Goal: Information Seeking & Learning: Learn about a topic

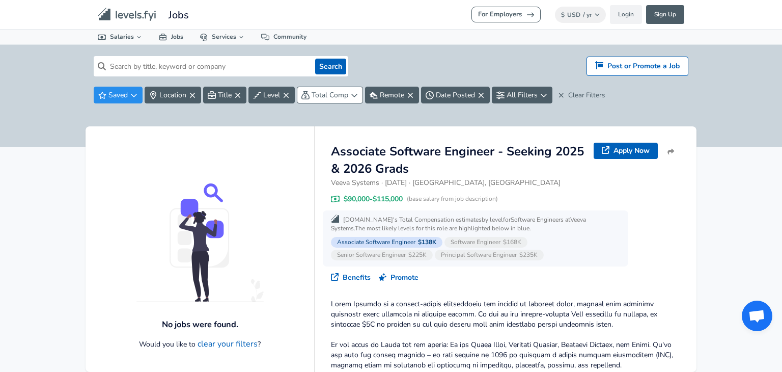
scroll to position [74, 0]
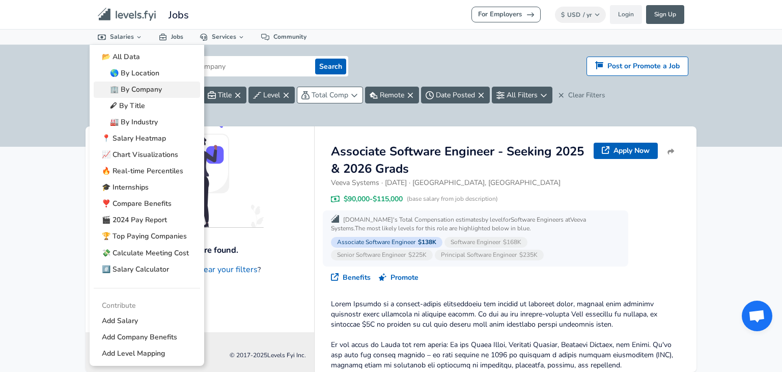
click at [160, 90] on link "🏢 By Company" at bounding box center [147, 90] width 106 height 16
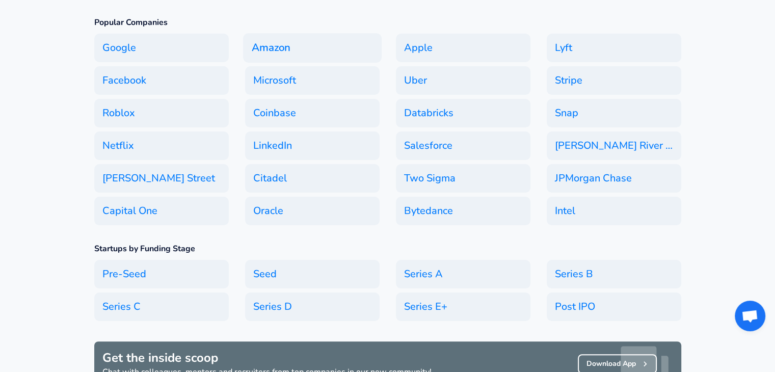
scroll to position [153, 0]
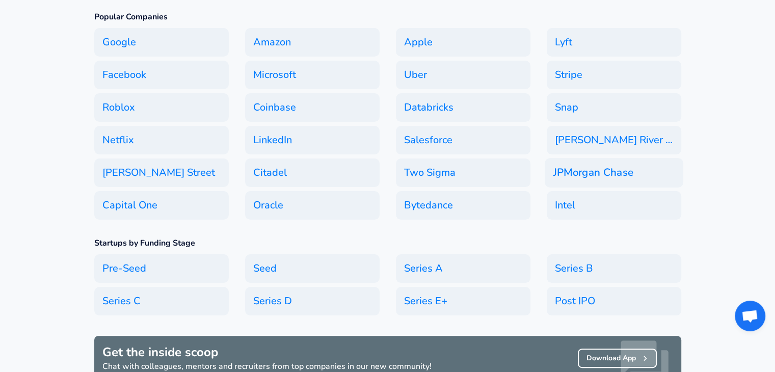
click at [597, 160] on h6 "JPMorgan Chase" at bounding box center [614, 173] width 139 height 30
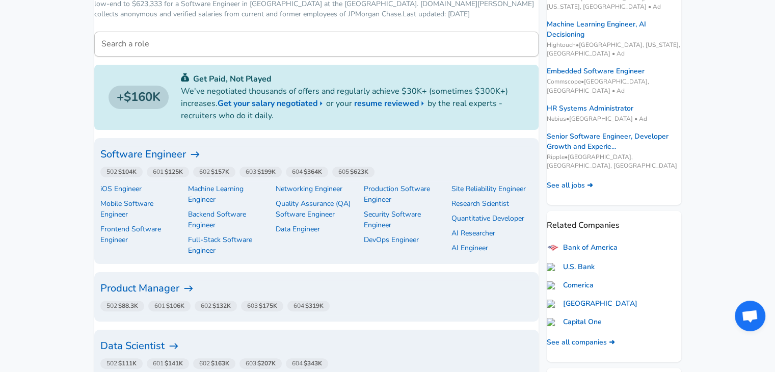
scroll to position [204, 0]
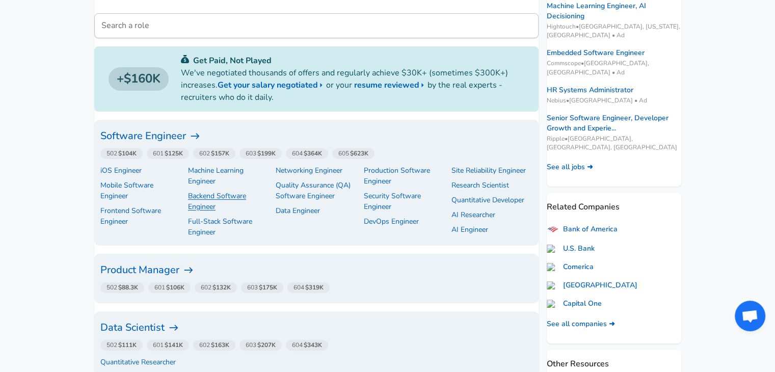
click at [188, 212] on p "Backend Software Engineer" at bounding box center [228, 201] width 80 height 21
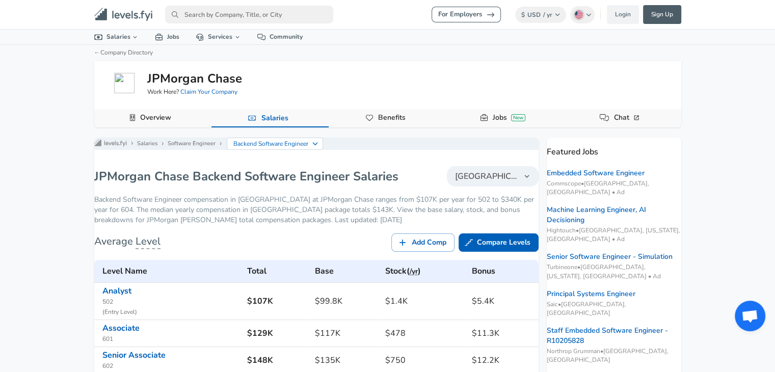
click at [492, 115] on link "Jobs New" at bounding box center [509, 117] width 41 height 17
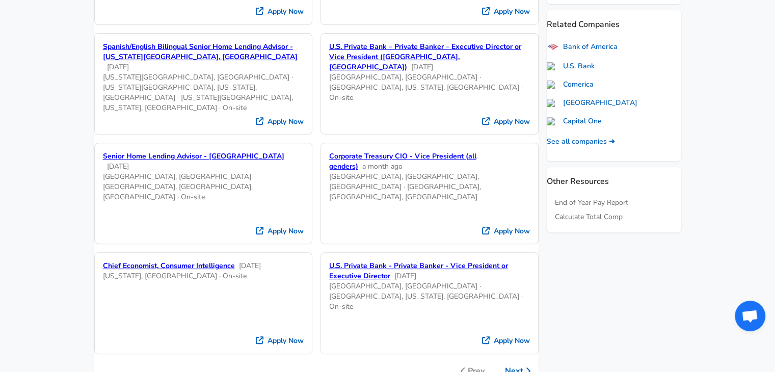
scroll to position [408, 0]
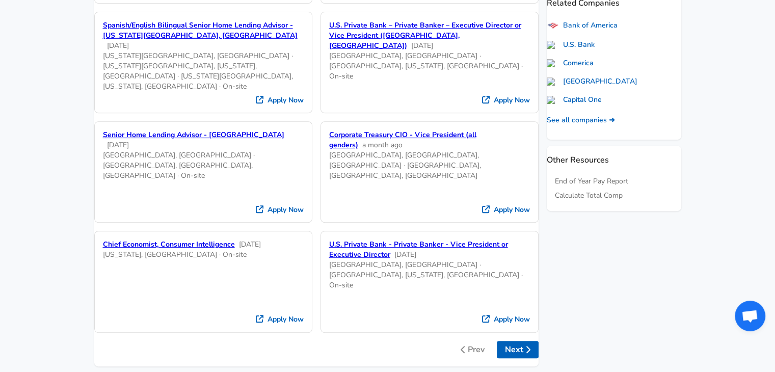
click at [512, 341] on button "Next" at bounding box center [518, 349] width 42 height 17
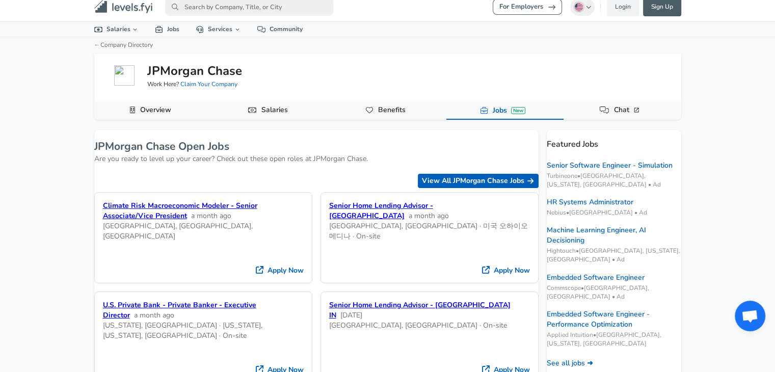
scroll to position [0, 0]
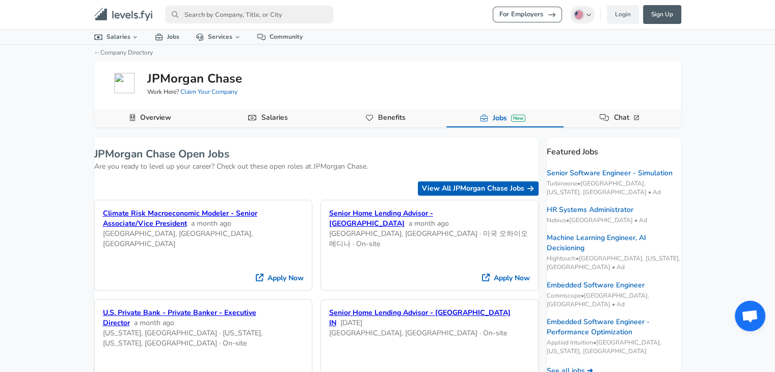
click at [153, 115] on link "Overview" at bounding box center [155, 117] width 39 height 17
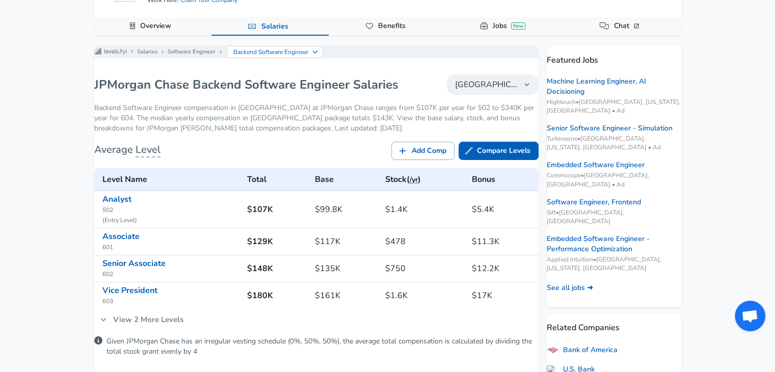
scroll to position [102, 0]
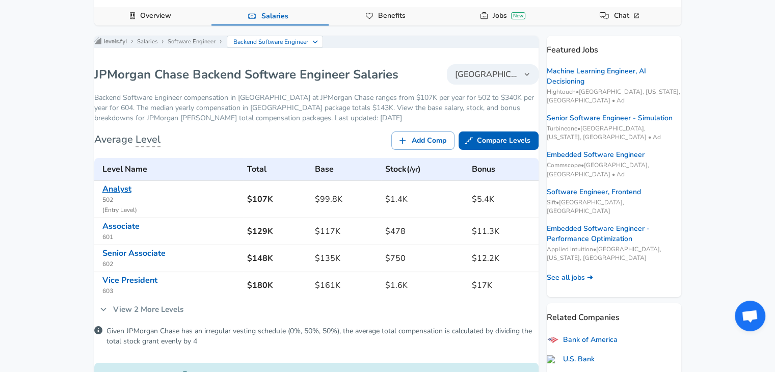
click at [131, 195] on link "Analyst" at bounding box center [116, 188] width 29 height 11
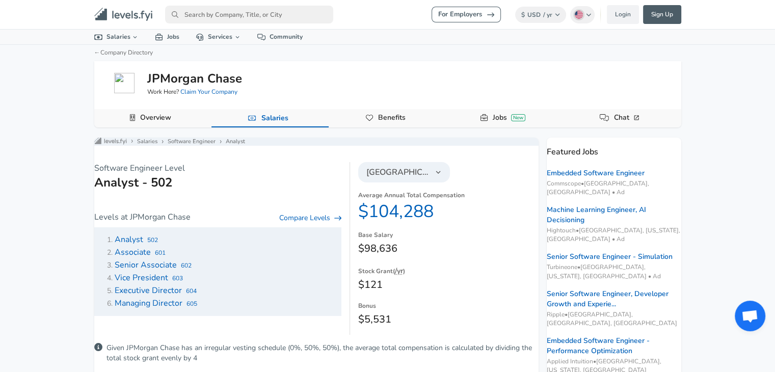
click at [141, 245] on span "Analyst" at bounding box center [129, 239] width 29 height 11
click at [157, 37] on icon at bounding box center [158, 37] width 7 height 7
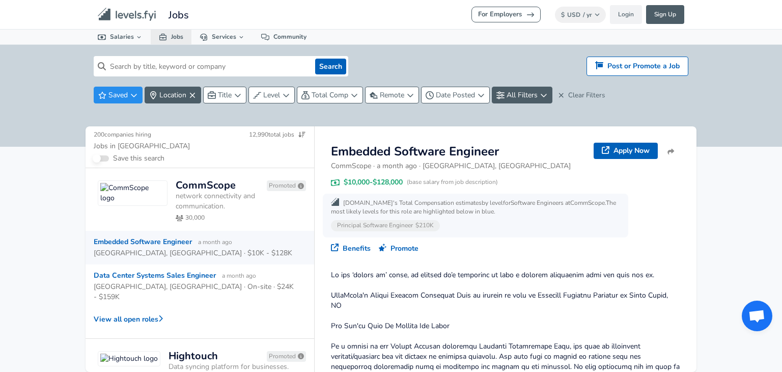
click at [161, 30] on link "Jobs" at bounding box center [171, 37] width 41 height 15
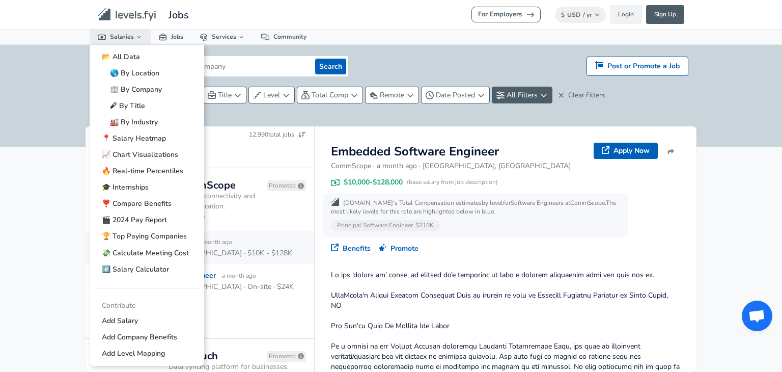
click at [126, 39] on link "Salaries" at bounding box center [120, 37] width 61 height 15
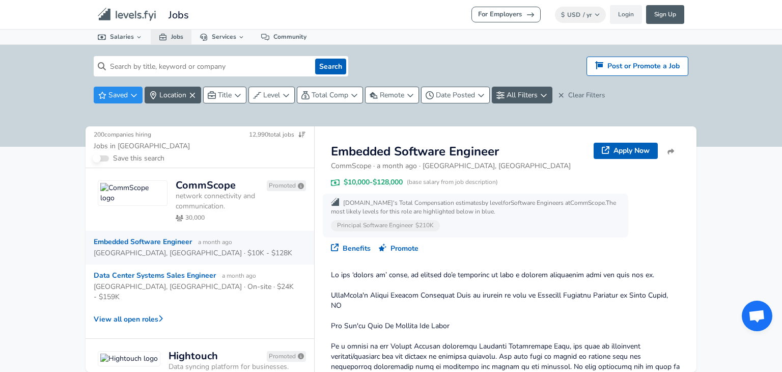
click at [171, 37] on link "Jobs" at bounding box center [171, 37] width 41 height 15
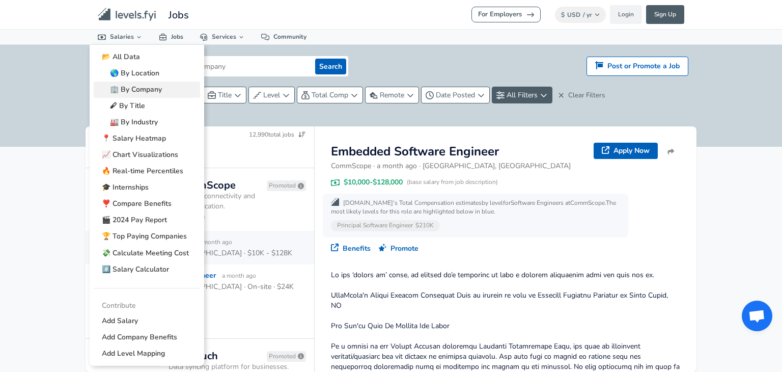
click at [151, 91] on link "🏢 By Company" at bounding box center [147, 90] width 106 height 16
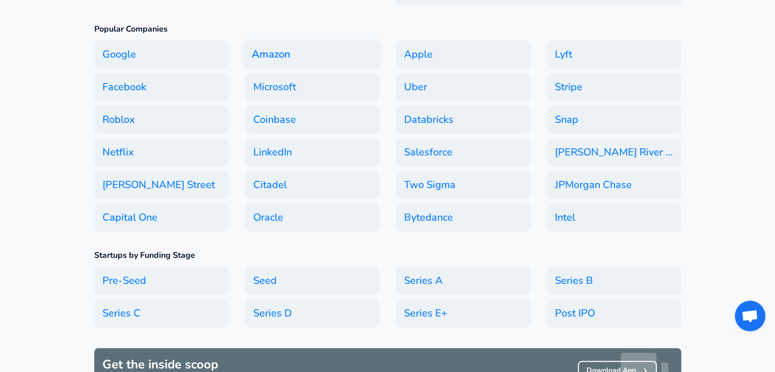
scroll to position [153, 0]
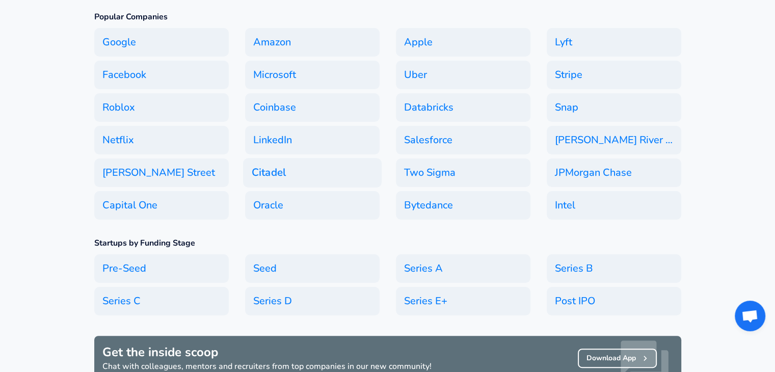
click at [261, 164] on h6 "Citadel" at bounding box center [312, 173] width 139 height 30
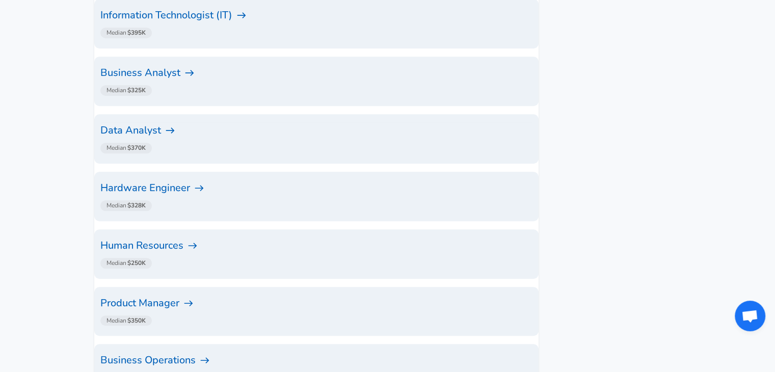
scroll to position [662, 0]
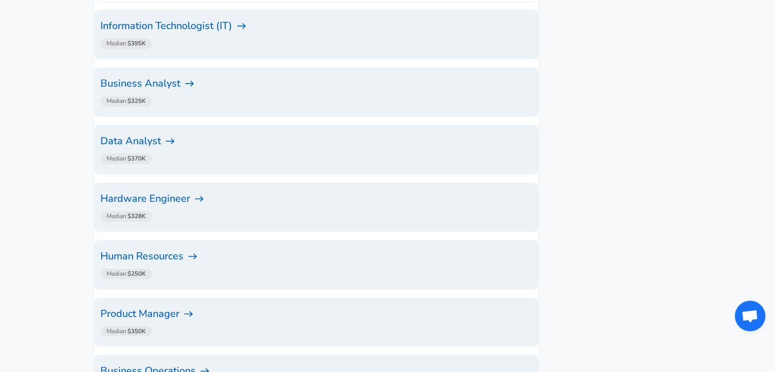
click at [165, 125] on div "Data Analyst Median $370K" at bounding box center [316, 149] width 444 height 49
click at [172, 133] on h6 "Data Analyst" at bounding box center [316, 141] width 432 height 16
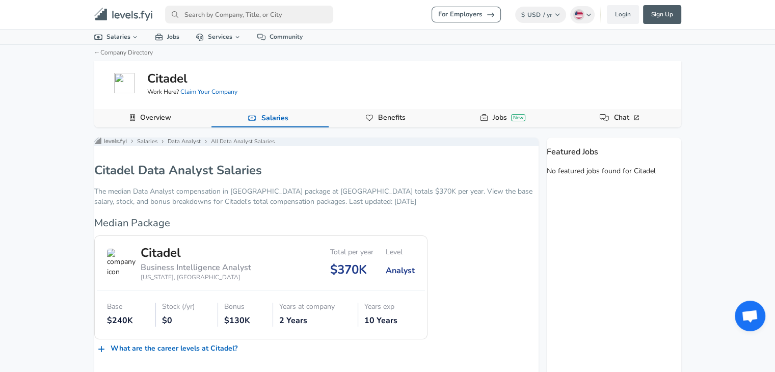
click at [502, 119] on link "Jobs New" at bounding box center [509, 117] width 41 height 17
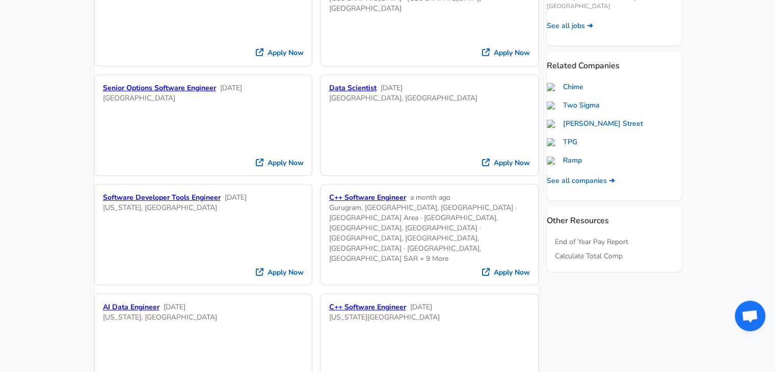
scroll to position [357, 0]
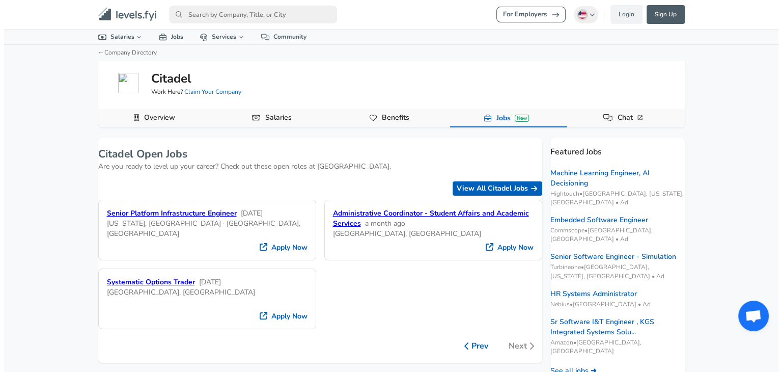
scroll to position [0, 0]
click at [158, 39] on icon at bounding box center [159, 37] width 8 height 7
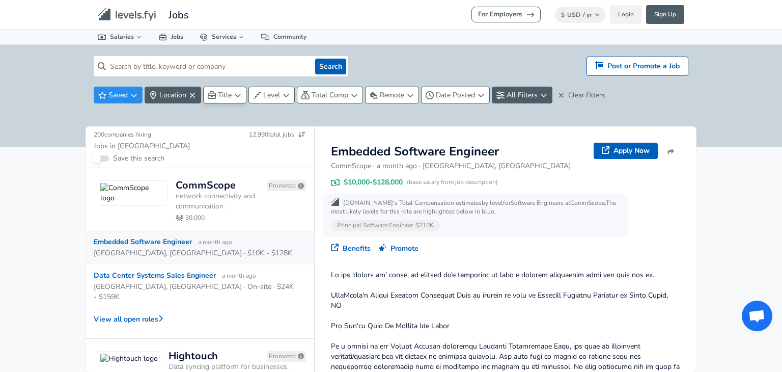
click at [214, 96] on icon "button" at bounding box center [212, 95] width 8 height 8
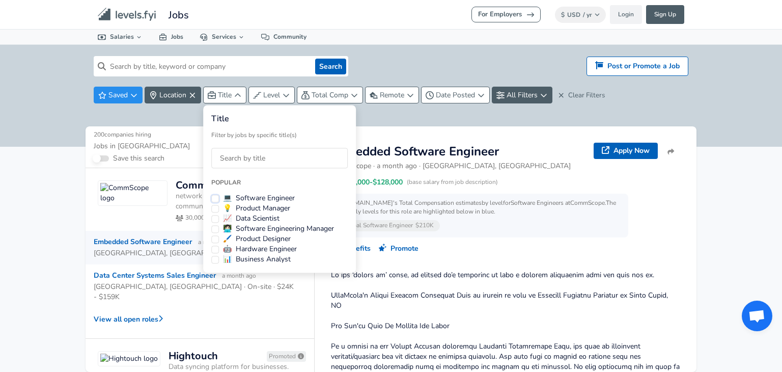
click at [214, 196] on button "💻 Software Engineer" at bounding box center [215, 199] width 8 height 8
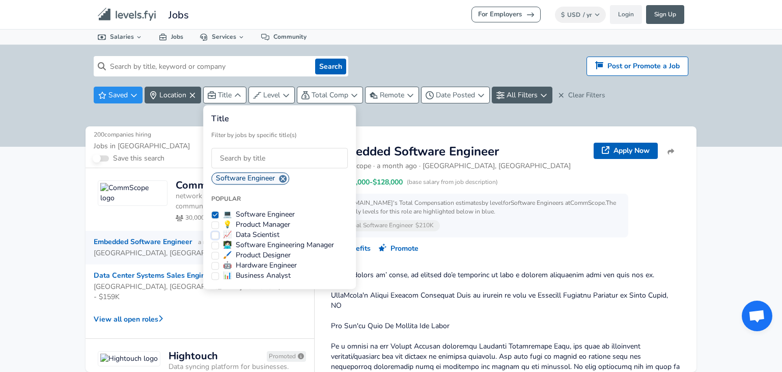
click at [212, 234] on button "📈 Data Scientist" at bounding box center [215, 235] width 8 height 8
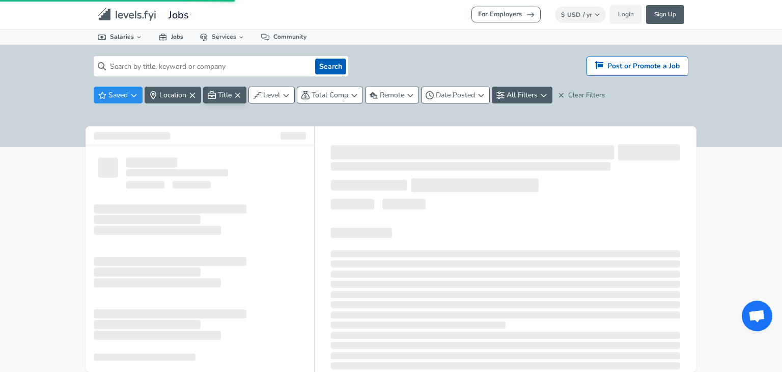
click at [155, 113] on html "For Employers $ USD / yr Change Login Sign Up All Data By Location By Company B…" at bounding box center [391, 186] width 782 height 372
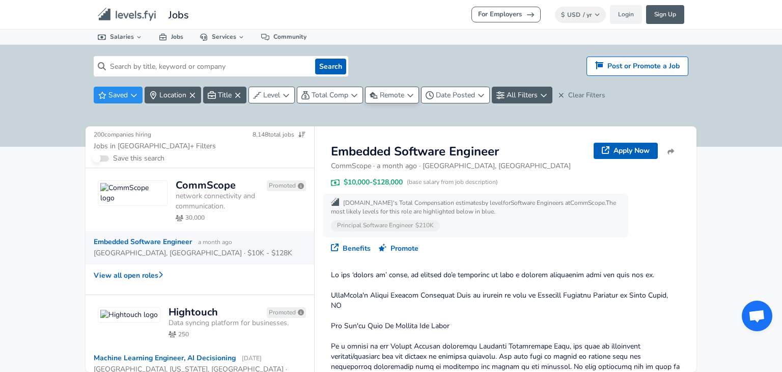
click at [403, 100] on button "Remote" at bounding box center [392, 95] width 54 height 17
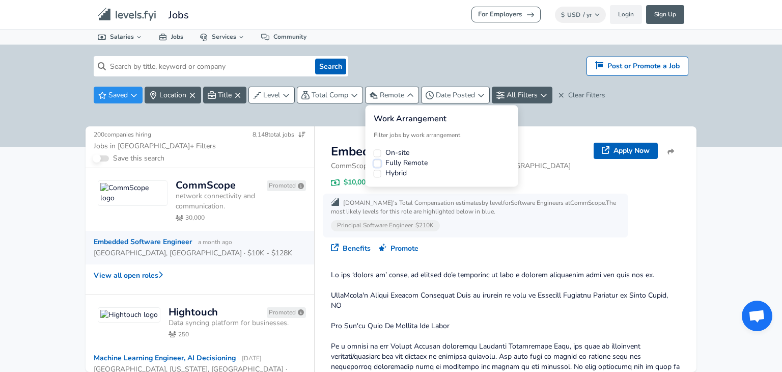
click at [377, 166] on button "Fully Remote" at bounding box center [378, 163] width 8 height 8
click at [376, 155] on button "On-site" at bounding box center [378, 153] width 8 height 8
click at [341, 122] on html "For Employers $ USD / yr Change Login Sign Up All Data By Location By Company B…" at bounding box center [391, 186] width 782 height 372
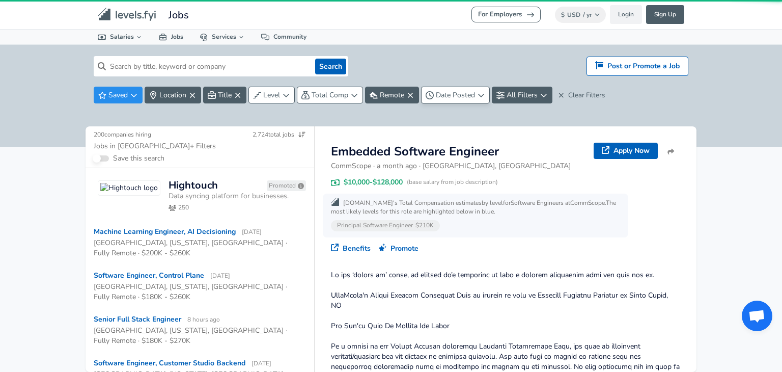
click at [446, 91] on span "Date Posted" at bounding box center [455, 95] width 39 height 10
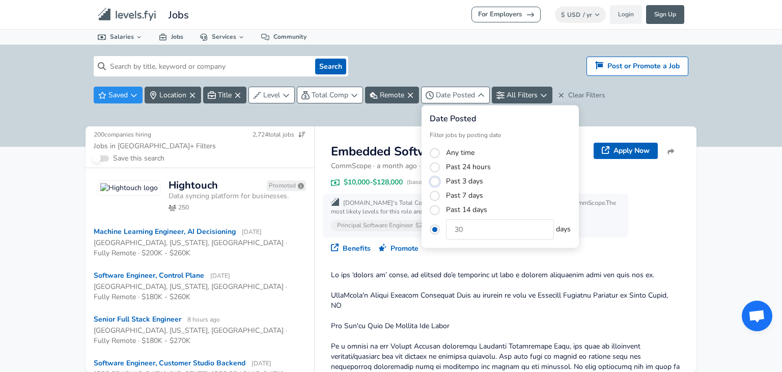
click at [436, 182] on button "Past 3 days" at bounding box center [435, 181] width 10 height 10
click at [384, 137] on html "For Employers $ USD / yr Change Login Sign Up All Data By Location By Company B…" at bounding box center [391, 186] width 782 height 372
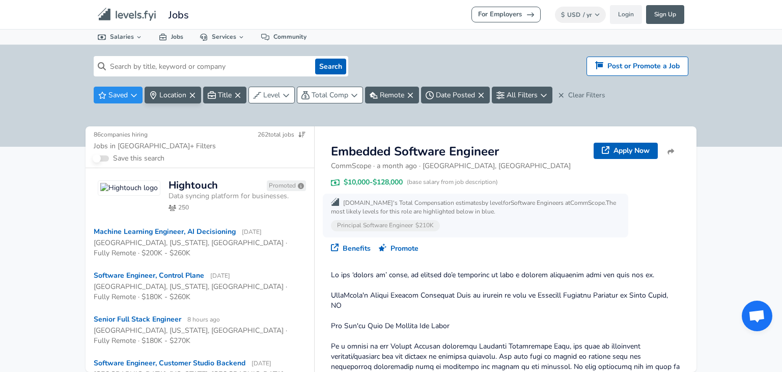
click at [172, 100] on button "Location" at bounding box center [173, 95] width 57 height 17
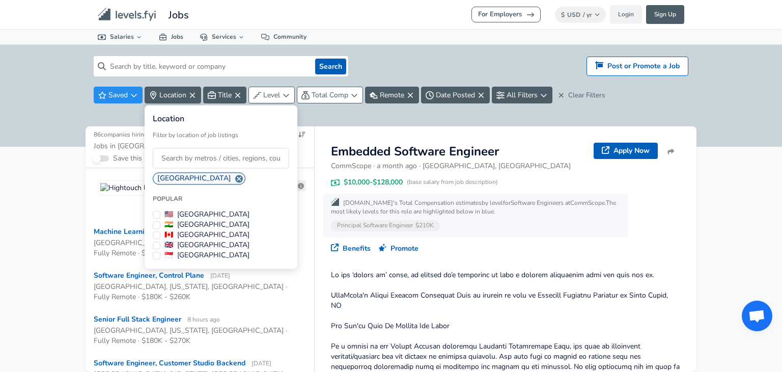
click at [121, 117] on html "For Employers $ USD / yr Change Login Sign Up All Data By Location By Company B…" at bounding box center [391, 186] width 782 height 372
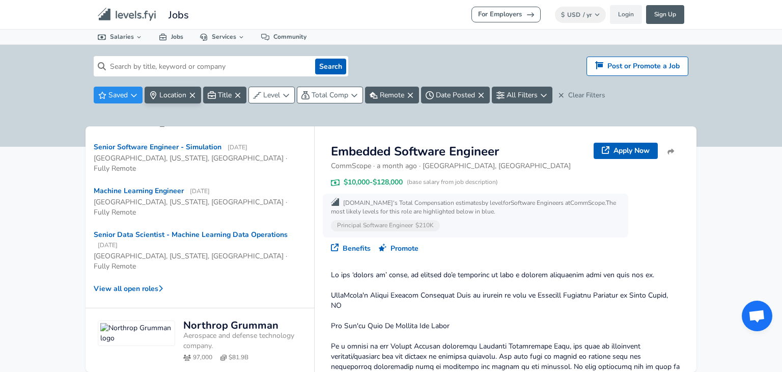
scroll to position [408, 0]
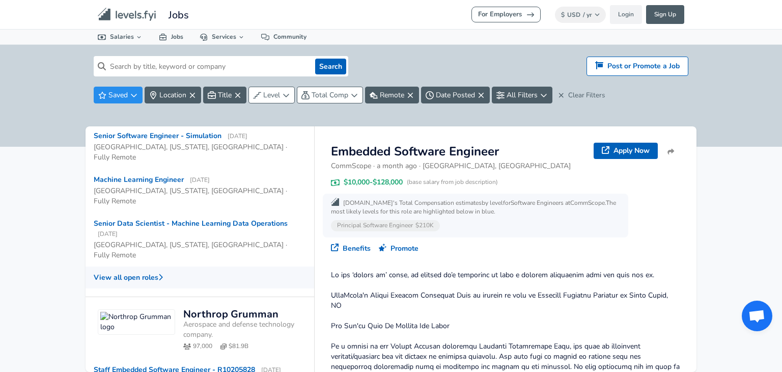
click at [155, 266] on button "View all open roles" at bounding box center [200, 277] width 229 height 22
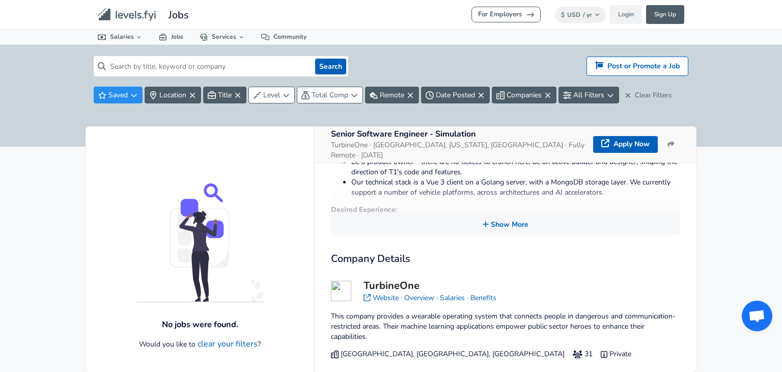
scroll to position [304, 0]
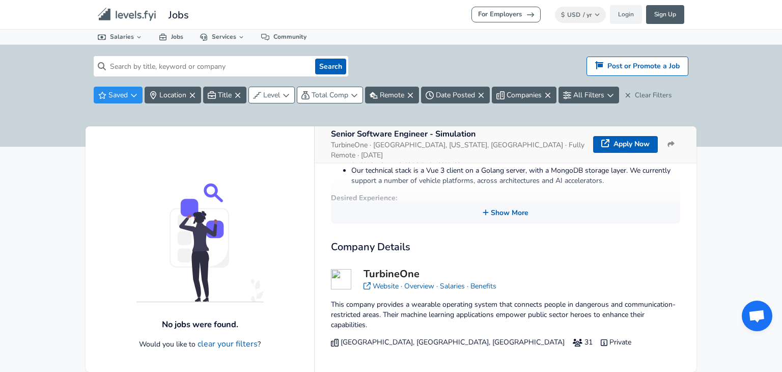
click at [39, 103] on div "Search Hiring? Post or Promote a job Post or Promote a Job Saved Location Title…" at bounding box center [391, 96] width 782 height 102
